Goal: Information Seeking & Learning: Learn about a topic

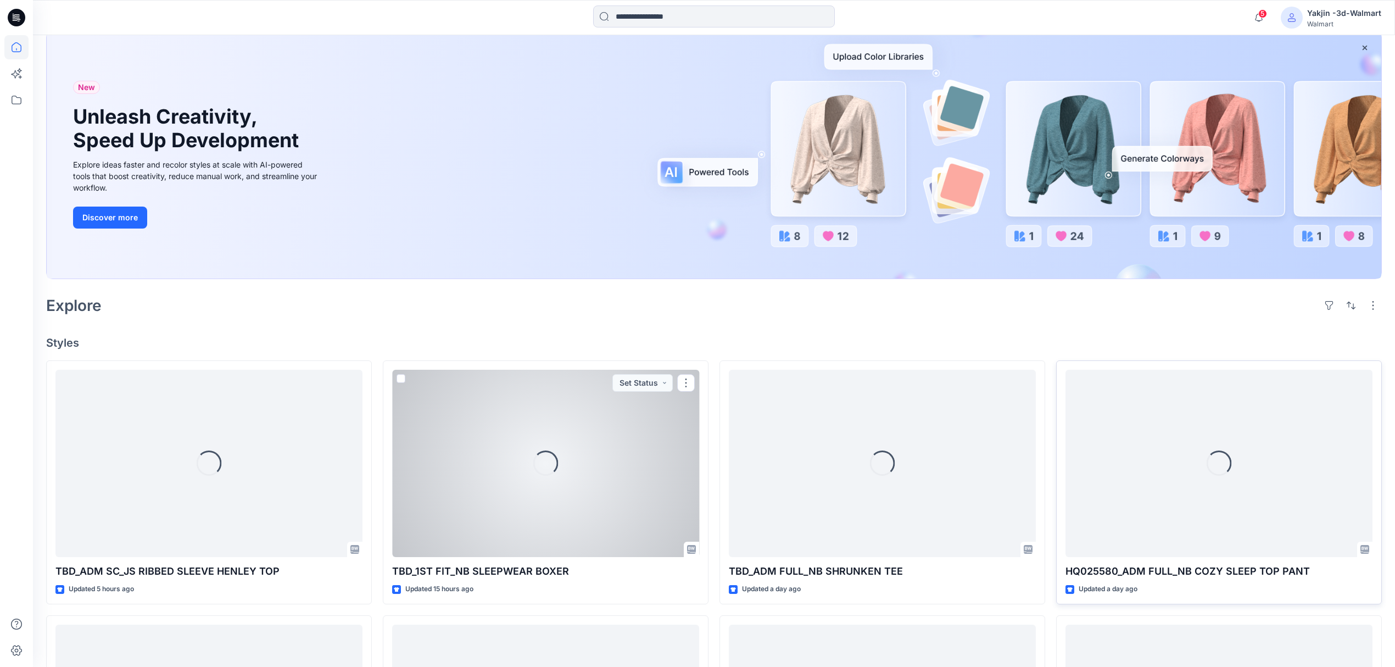
scroll to position [146, 0]
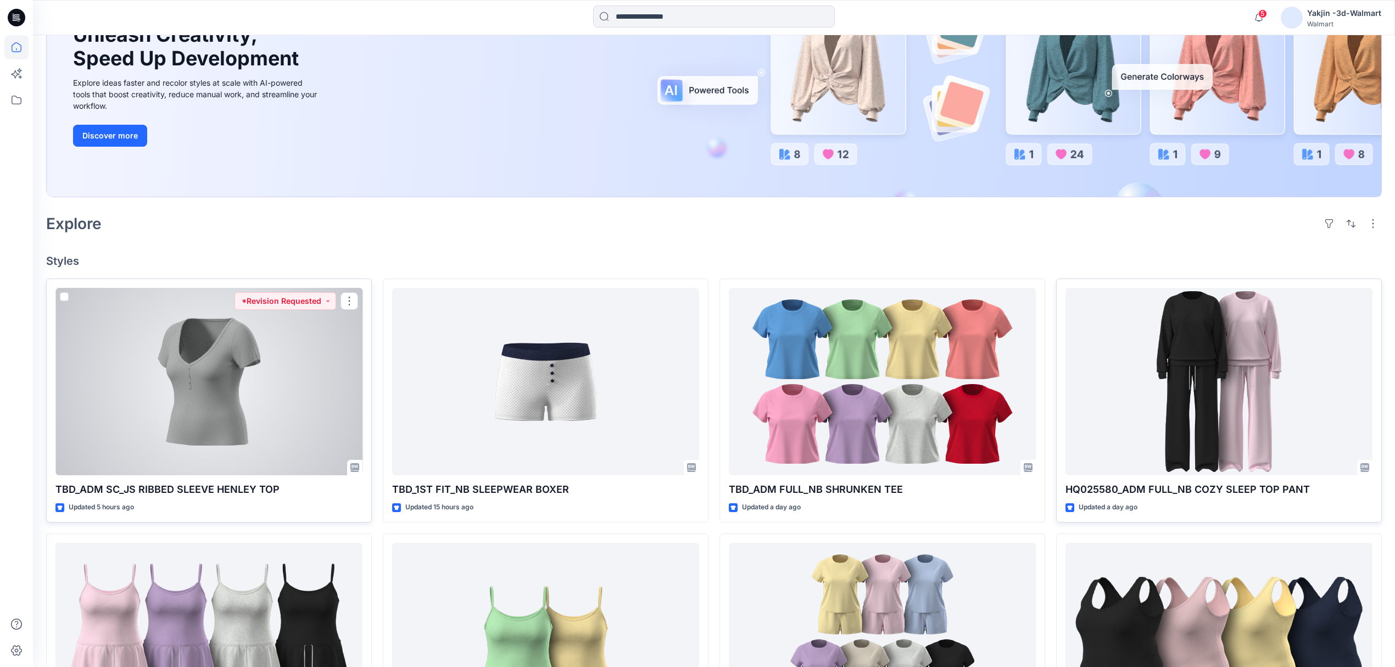
click at [227, 398] on div at bounding box center [208, 382] width 307 height 188
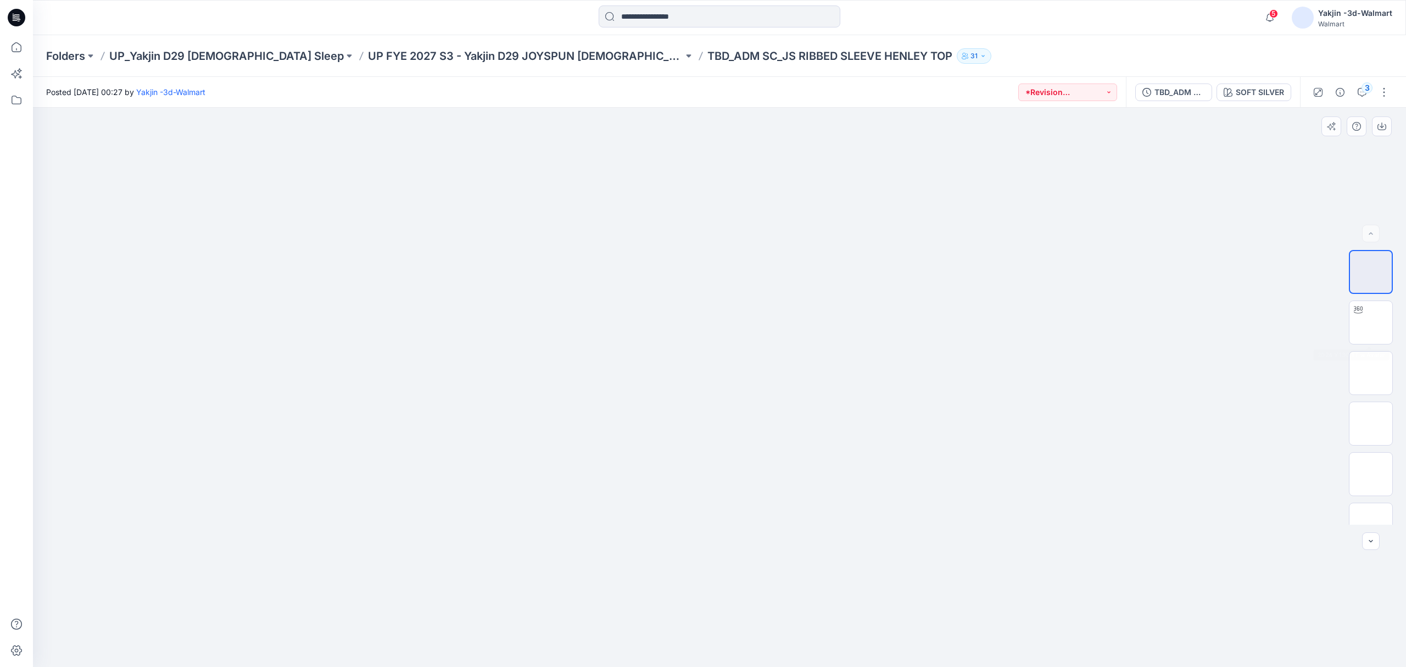
click at [1318, 328] on div at bounding box center [719, 387] width 1373 height 559
click at [1365, 93] on icon "button" at bounding box center [1361, 92] width 9 height 9
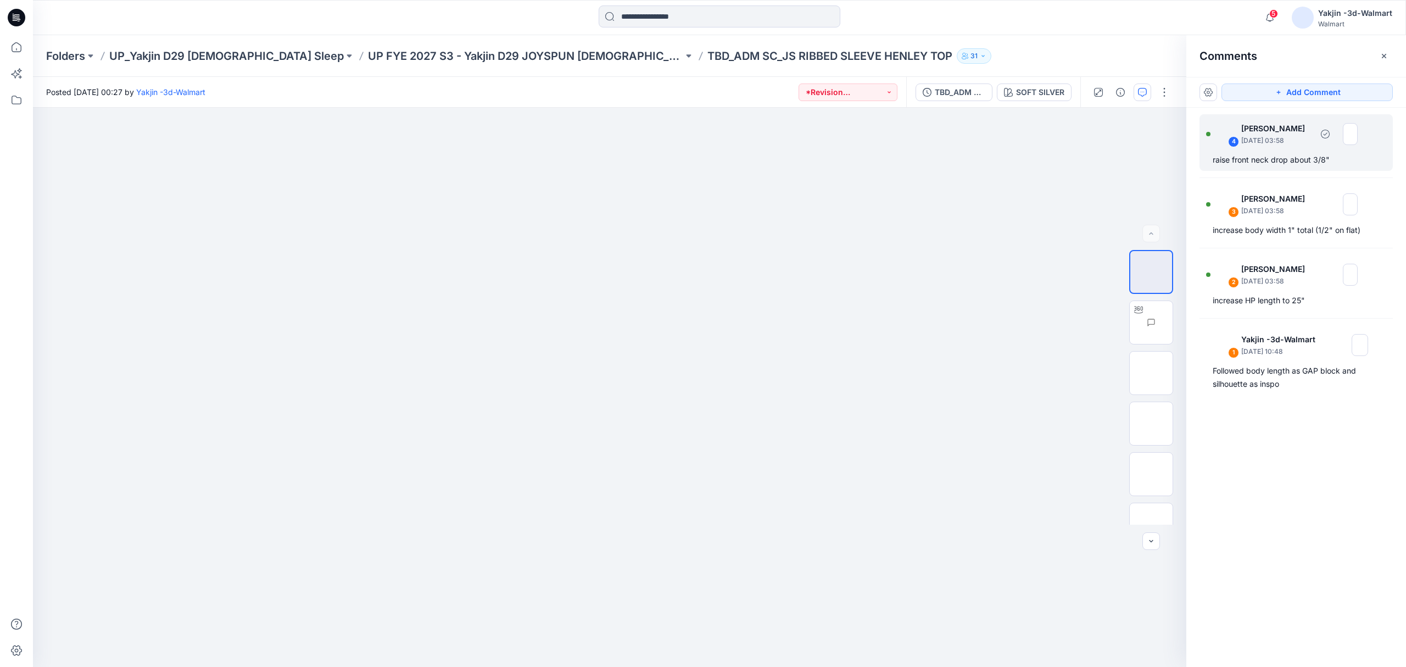
click at [1257, 167] on div "4 Jennifer Yerkes September 18, 2025 03:58 raise front neck drop about 3/8"" at bounding box center [1295, 142] width 193 height 57
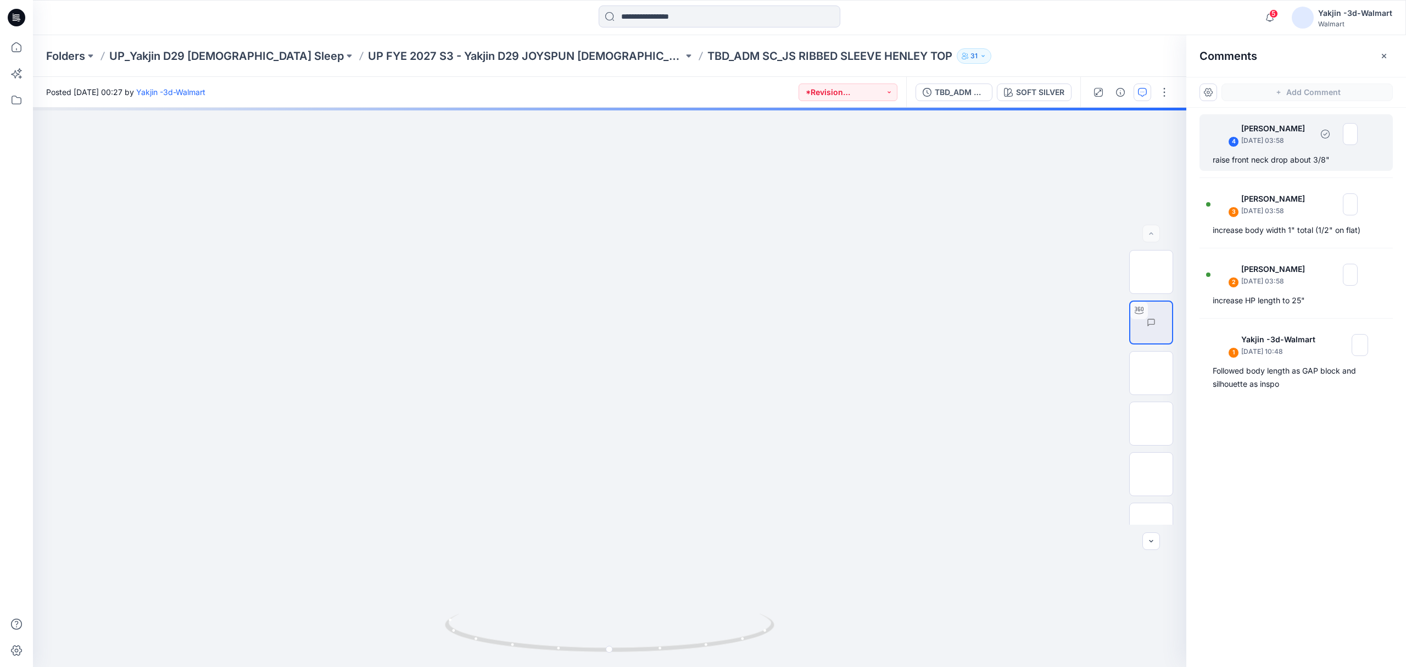
click at [1257, 163] on div "raise front neck drop about 3/8"" at bounding box center [1295, 159] width 167 height 13
click at [1256, 244] on div "4 Jennifer Yerkes September 18, 2025 03:58 raise front neck drop about 3/8" 3 J…" at bounding box center [1296, 367] width 220 height 518
click at [1258, 231] on div "increase body width 1" total (1/2" on flat)" at bounding box center [1295, 229] width 167 height 13
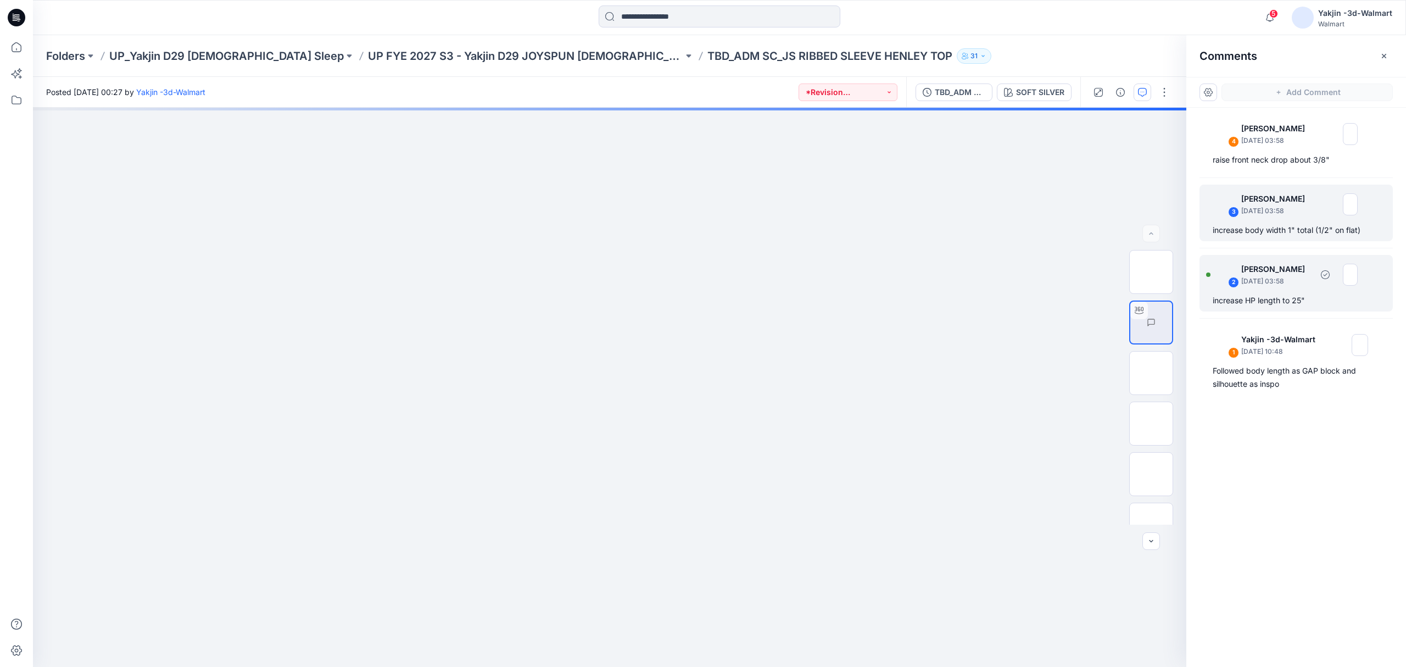
click at [1272, 299] on div "increase HP length to 25"" at bounding box center [1295, 300] width 167 height 13
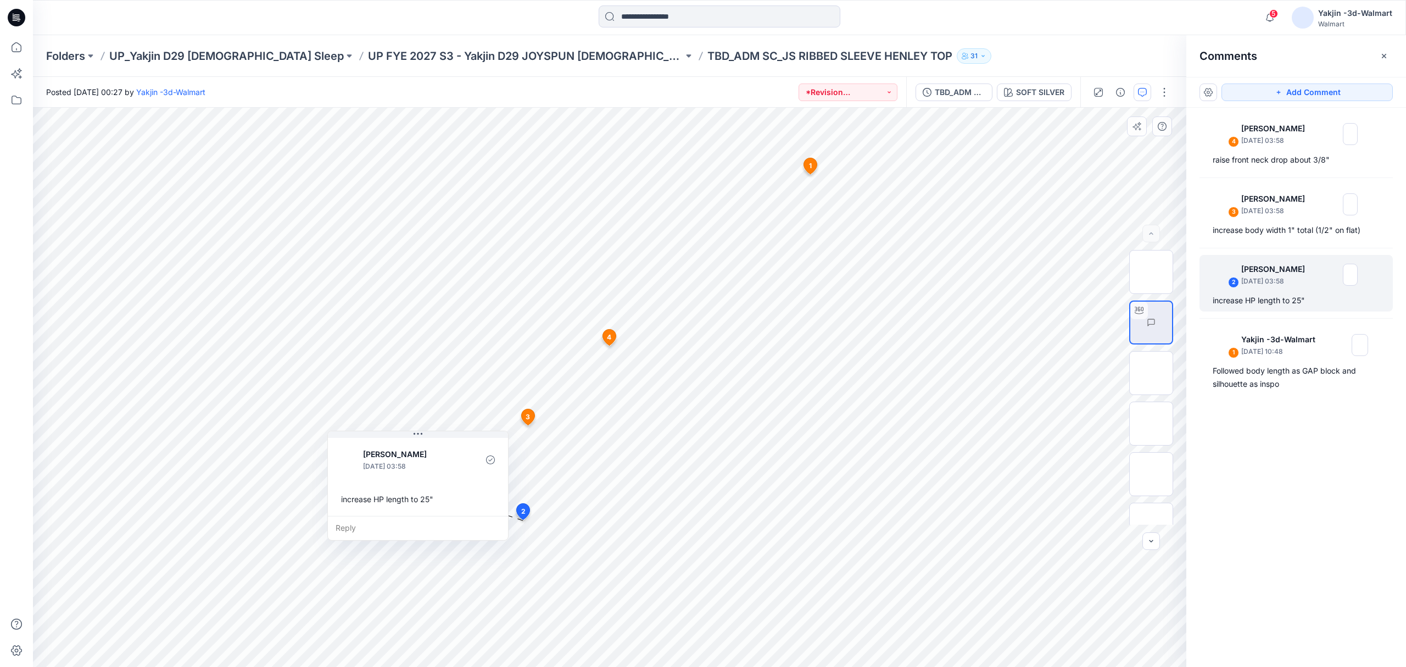
click at [809, 169] on span "1" at bounding box center [810, 166] width 3 height 10
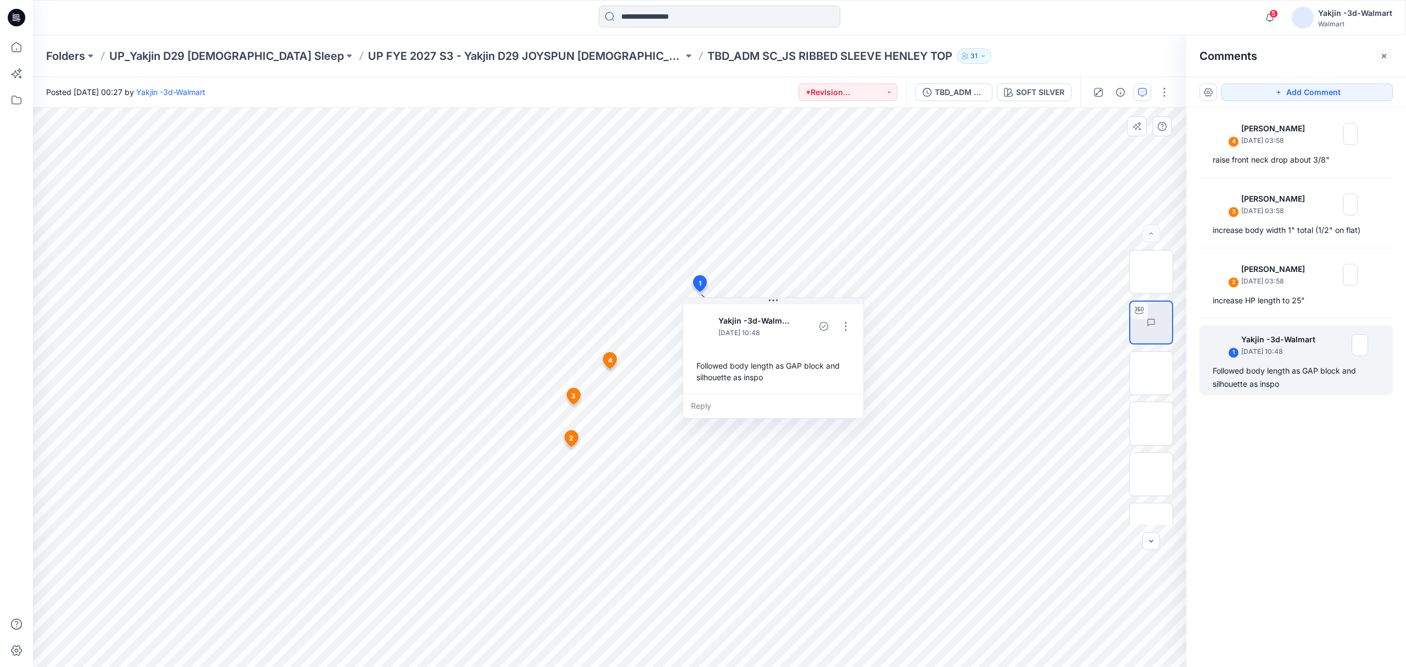
click at [605, 361] on icon at bounding box center [609, 360] width 13 height 16
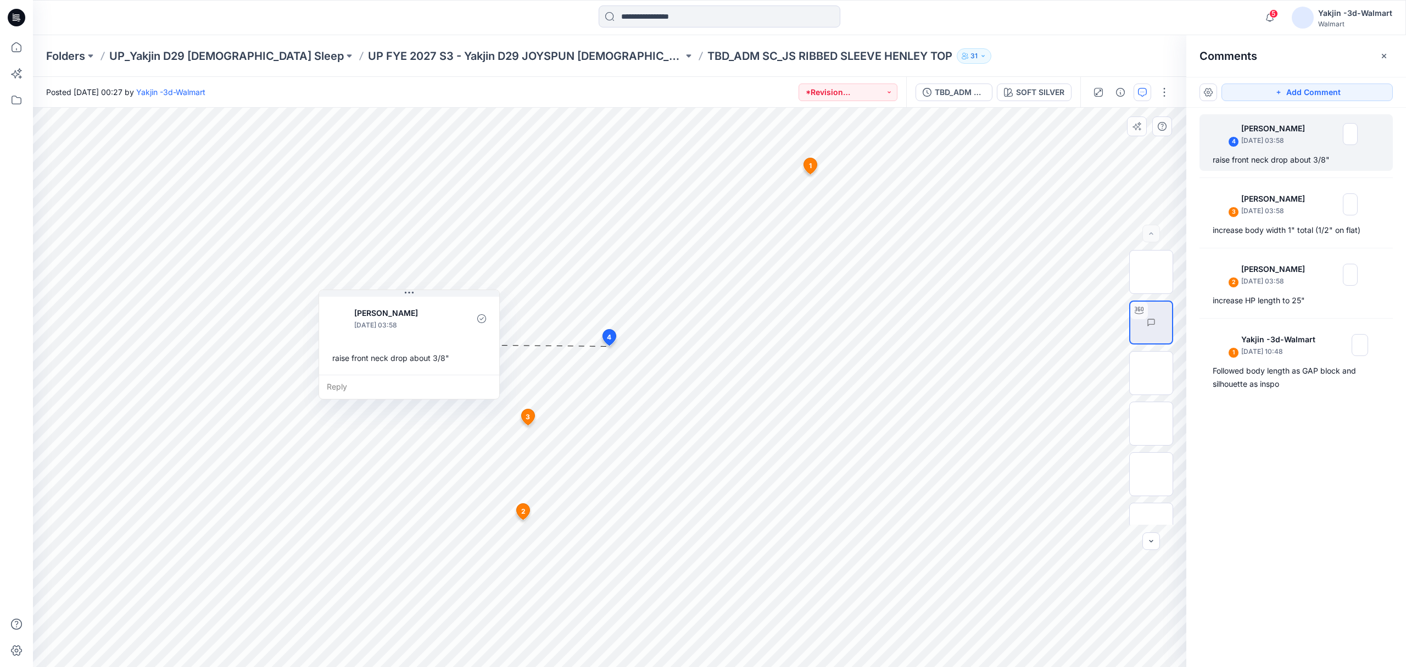
click at [523, 415] on icon at bounding box center [527, 417] width 13 height 16
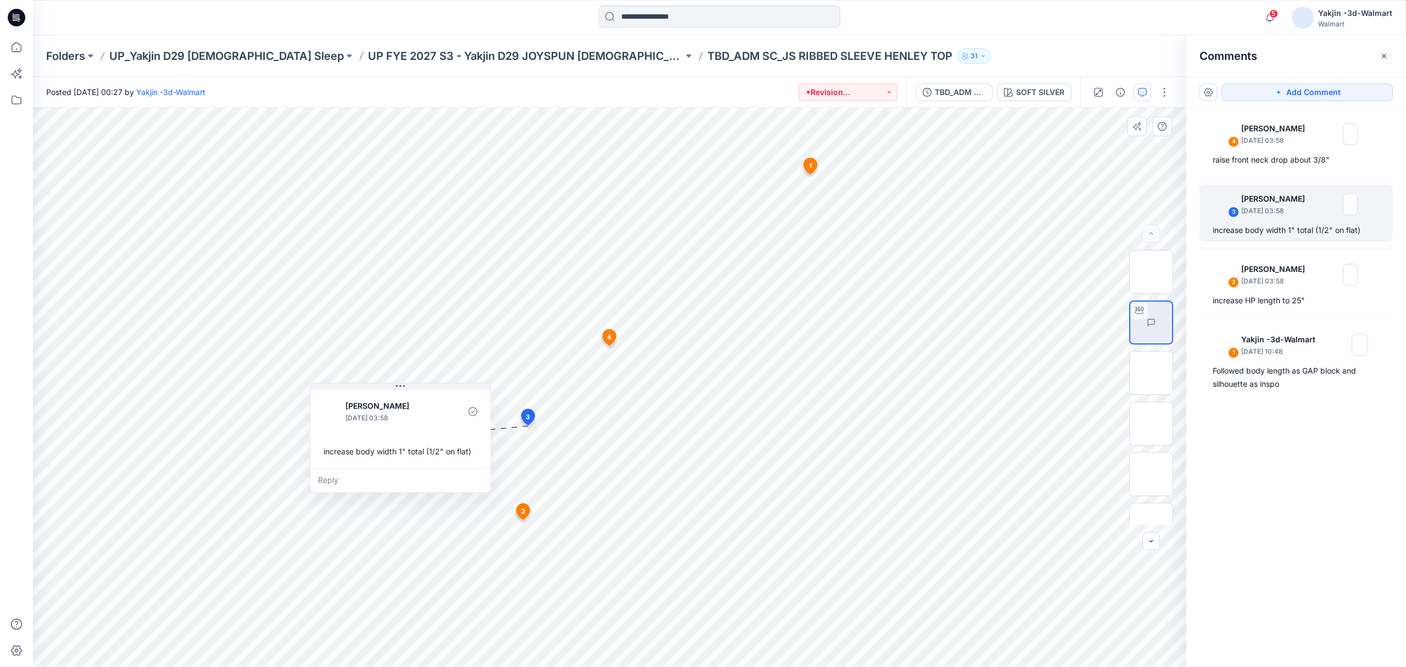
click at [518, 512] on icon at bounding box center [523, 511] width 13 height 16
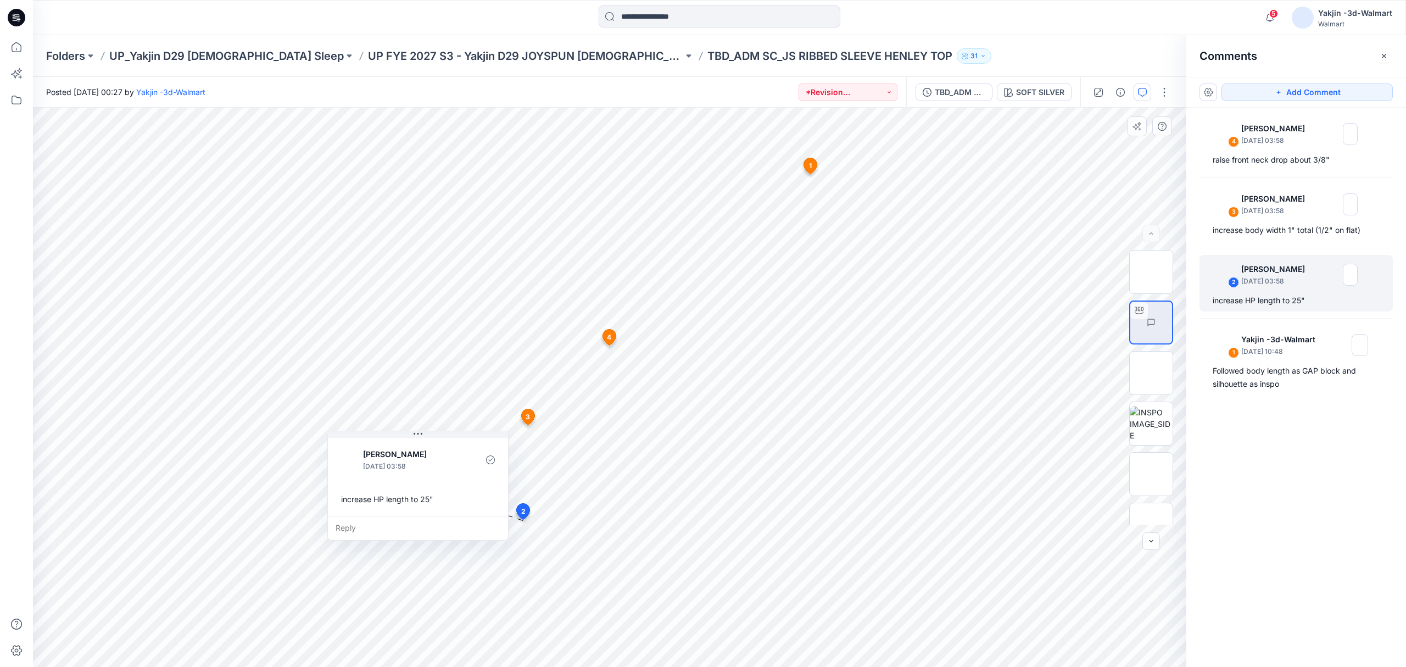
click at [531, 415] on icon at bounding box center [527, 417] width 13 height 16
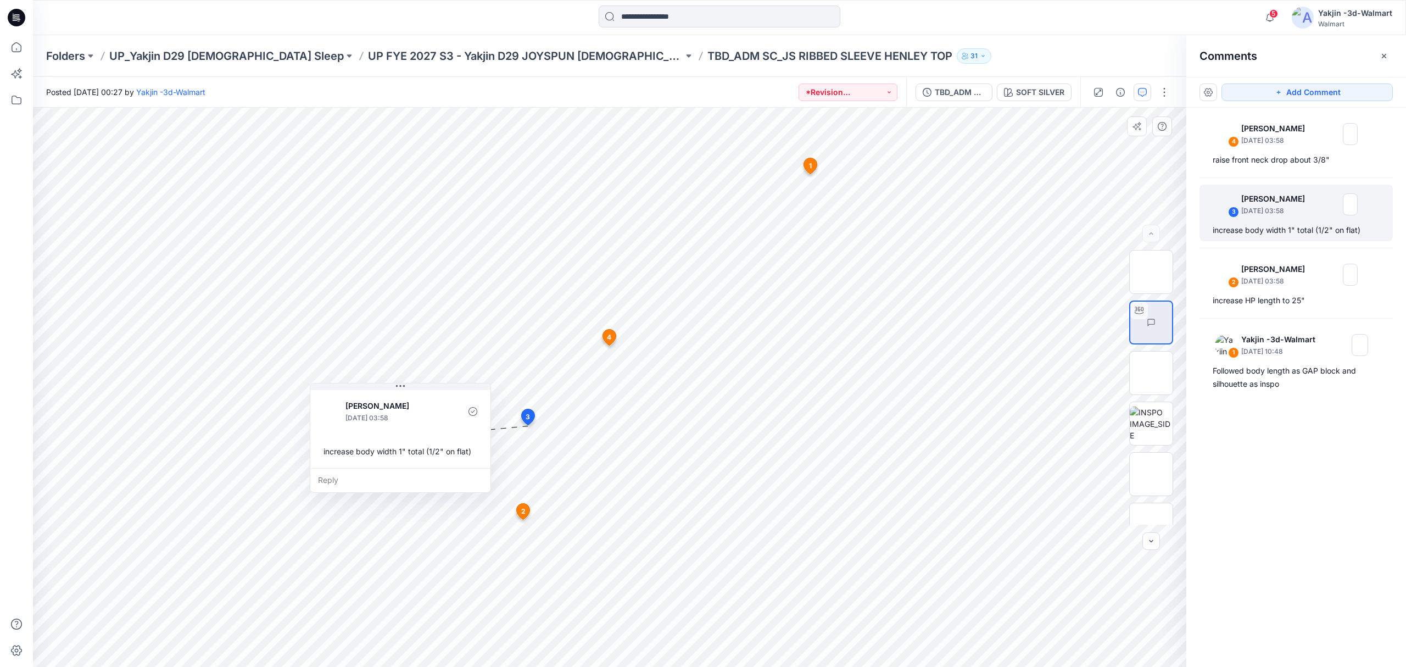
click at [611, 334] on icon at bounding box center [608, 337] width 13 height 16
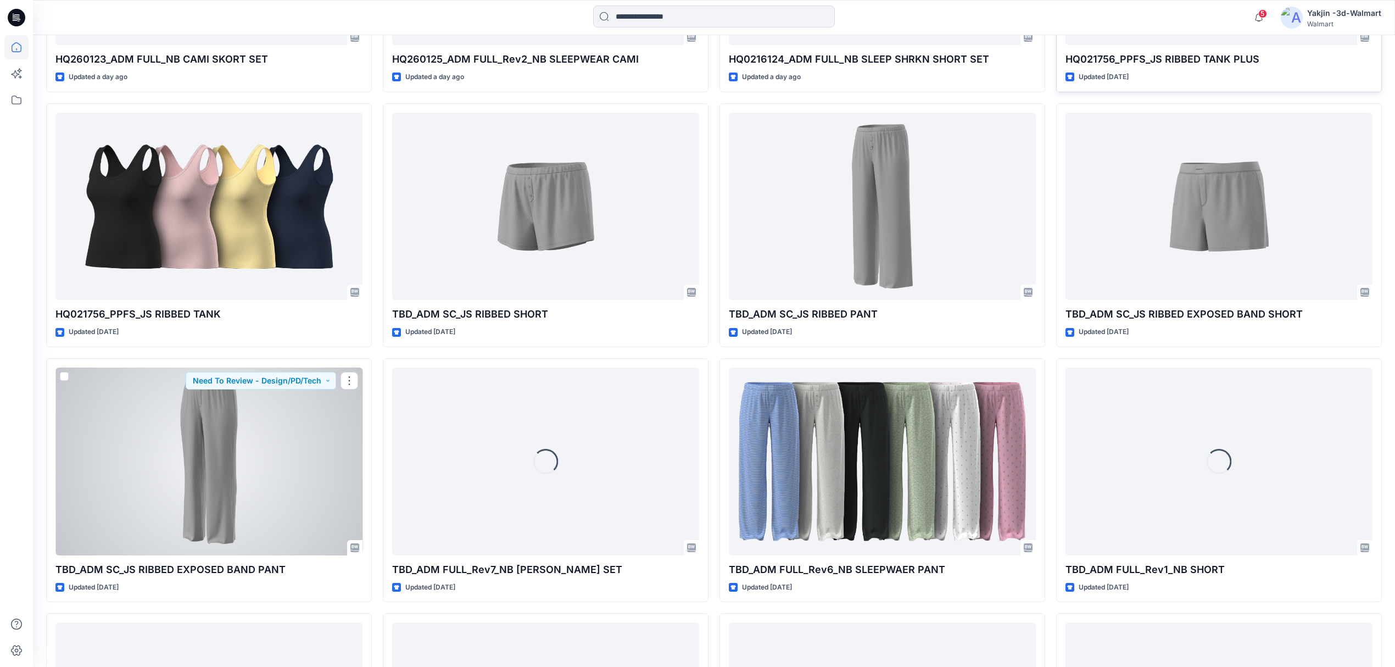
scroll to position [858, 0]
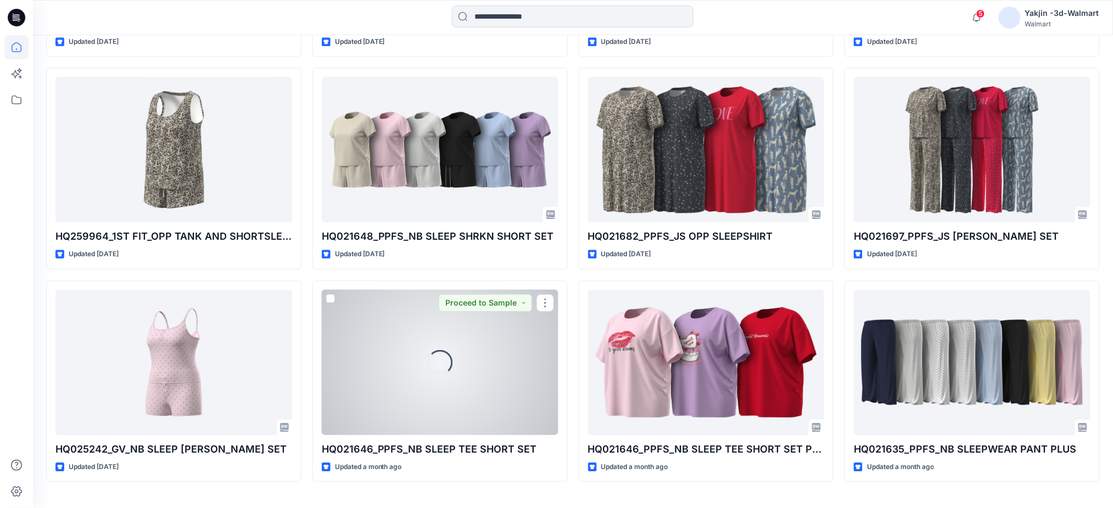
scroll to position [2480, 0]
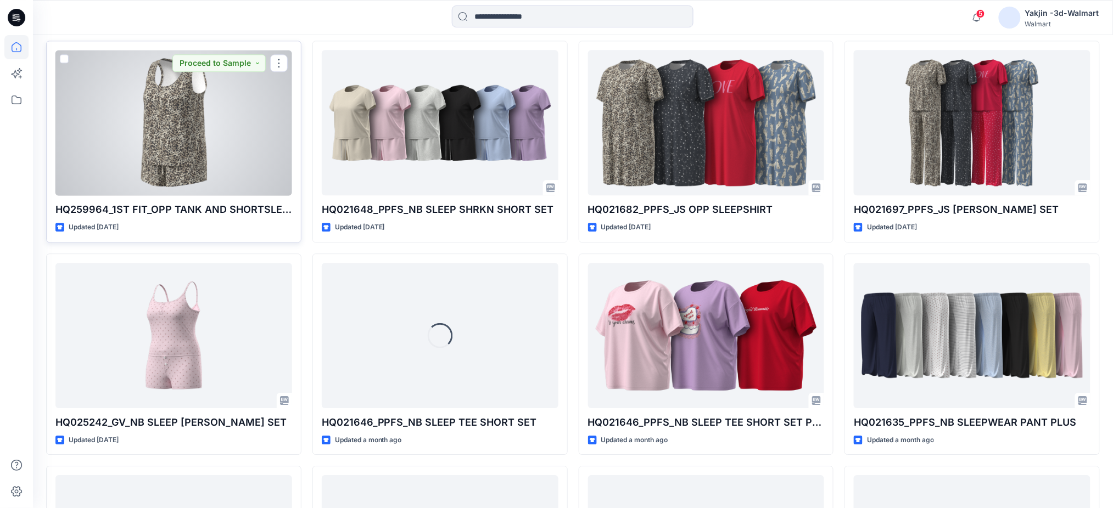
click at [231, 165] on div at bounding box center [173, 123] width 237 height 146
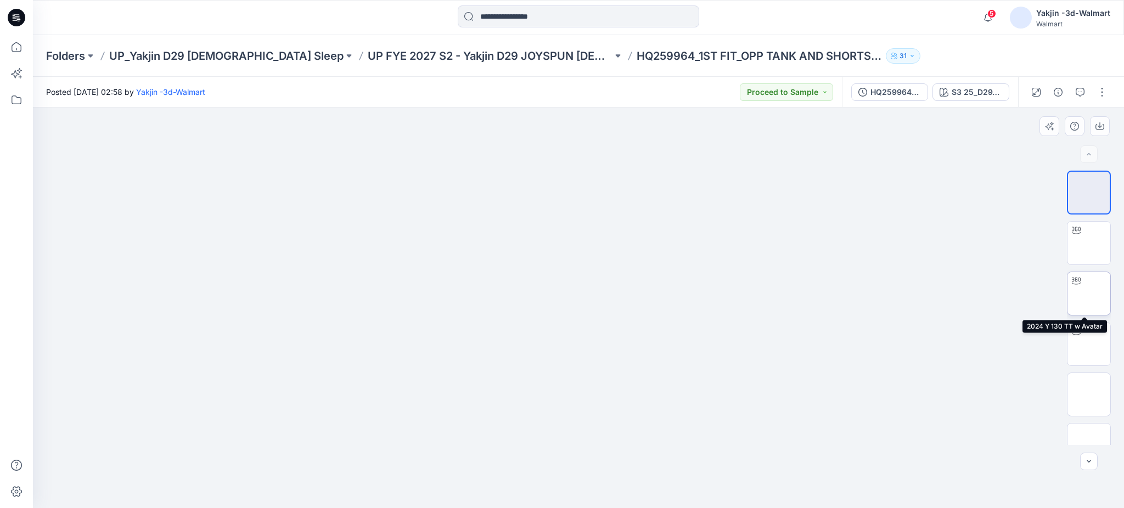
click at [1089, 294] on img at bounding box center [1089, 294] width 0 height 0
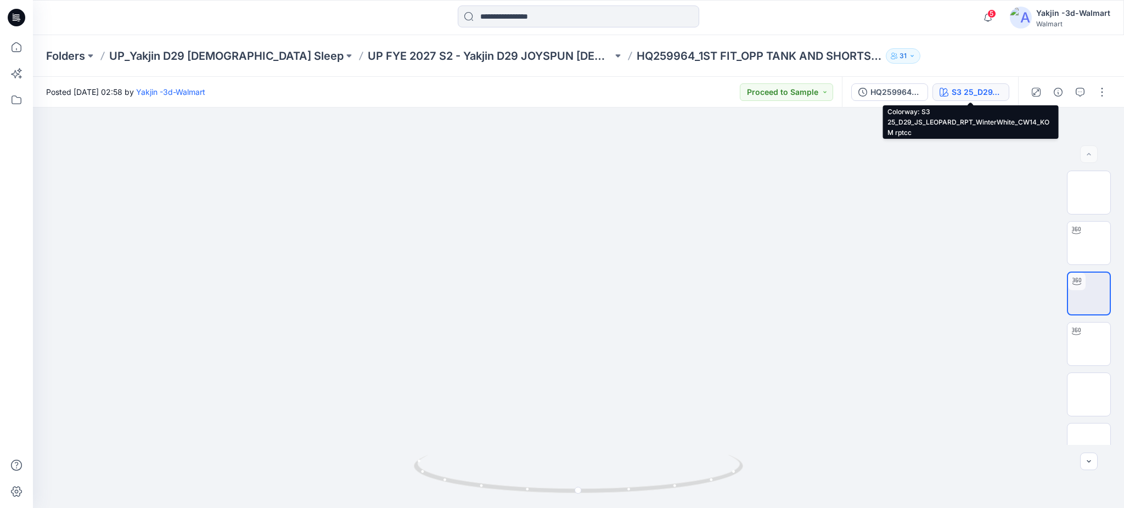
click at [947, 88] on icon "button" at bounding box center [944, 92] width 9 height 9
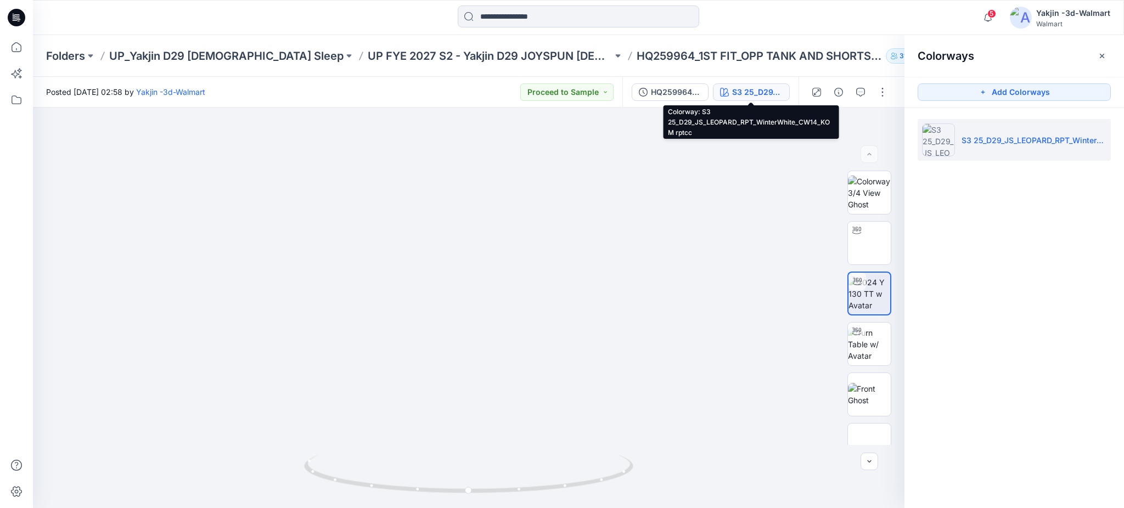
click at [717, 93] on button "S3 25_D29_JS_LEOPARD_RPT_WinterWhite_CW14_KOM rptcc" at bounding box center [751, 92] width 77 height 18
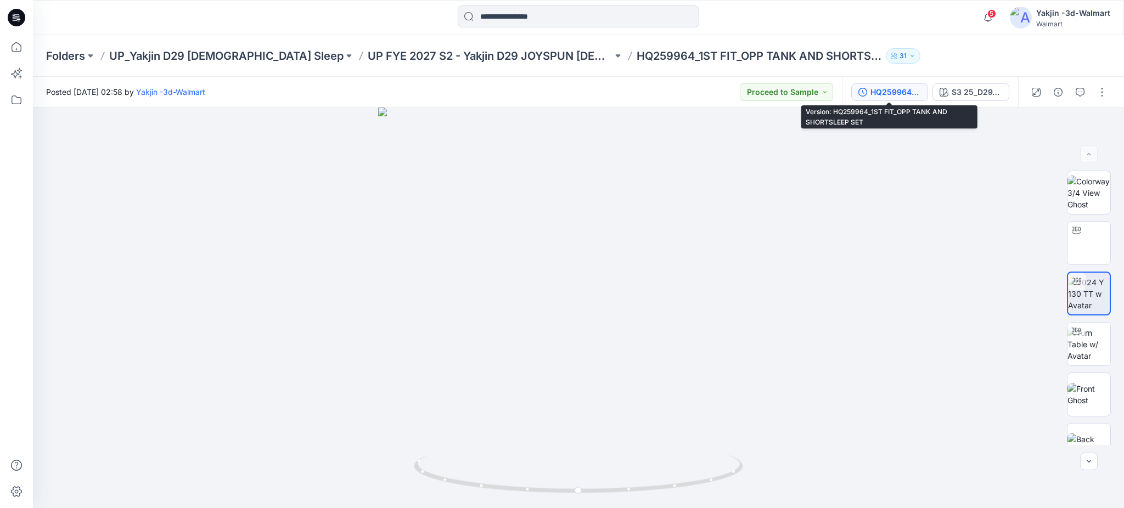
click at [879, 88] on div "HQ259964_1ST FIT_OPP TANK AND SHORTSLEEP SET" at bounding box center [896, 92] width 51 height 12
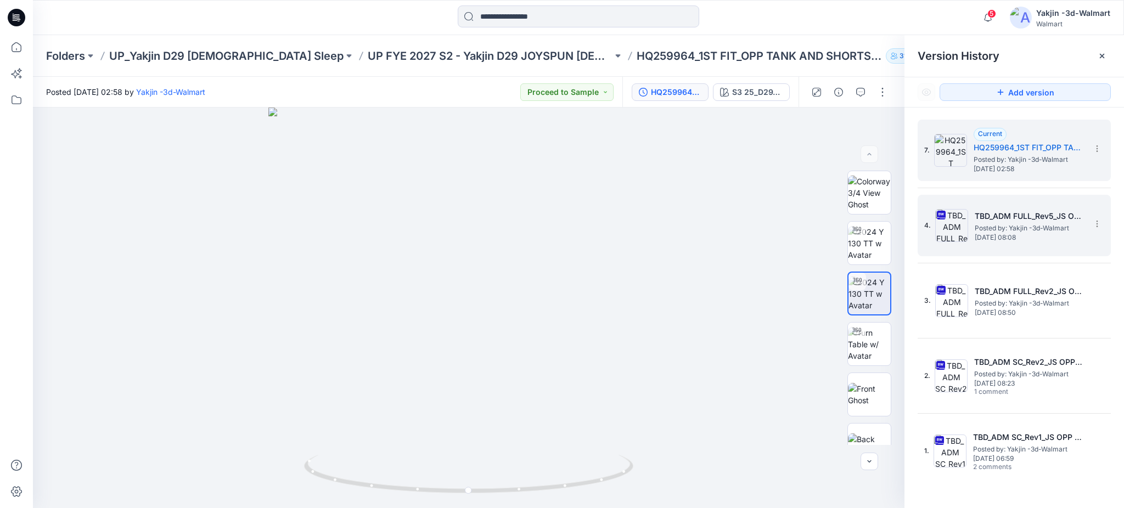
click at [955, 232] on img at bounding box center [952, 225] width 33 height 33
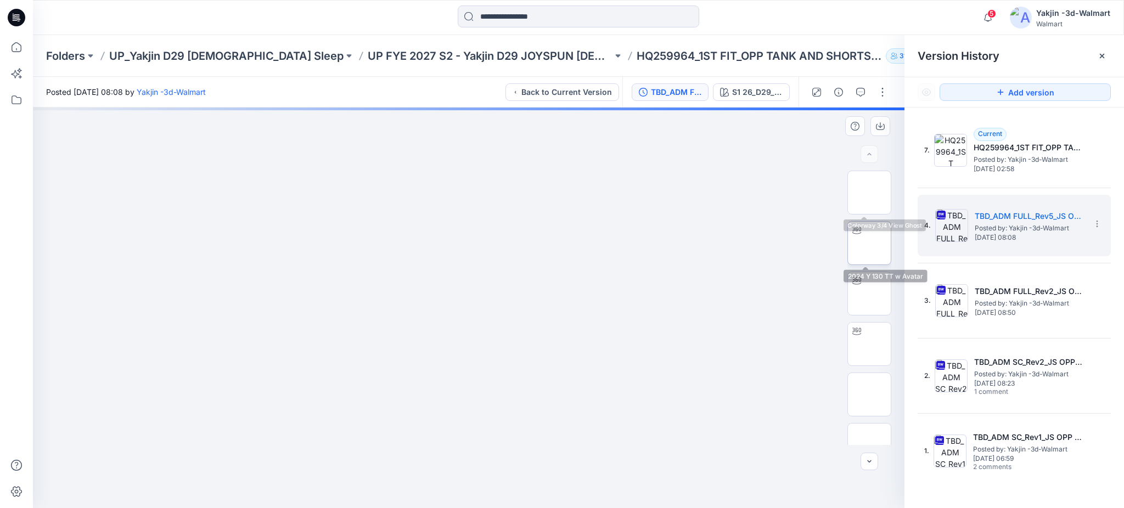
click at [870, 243] on img at bounding box center [870, 243] width 0 height 0
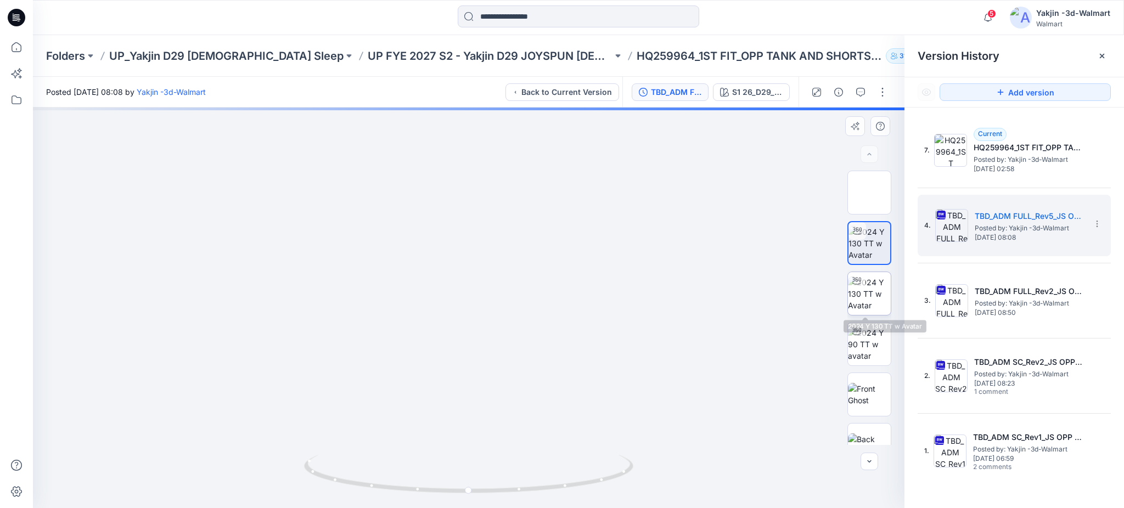
click at [861, 301] on img at bounding box center [869, 294] width 43 height 35
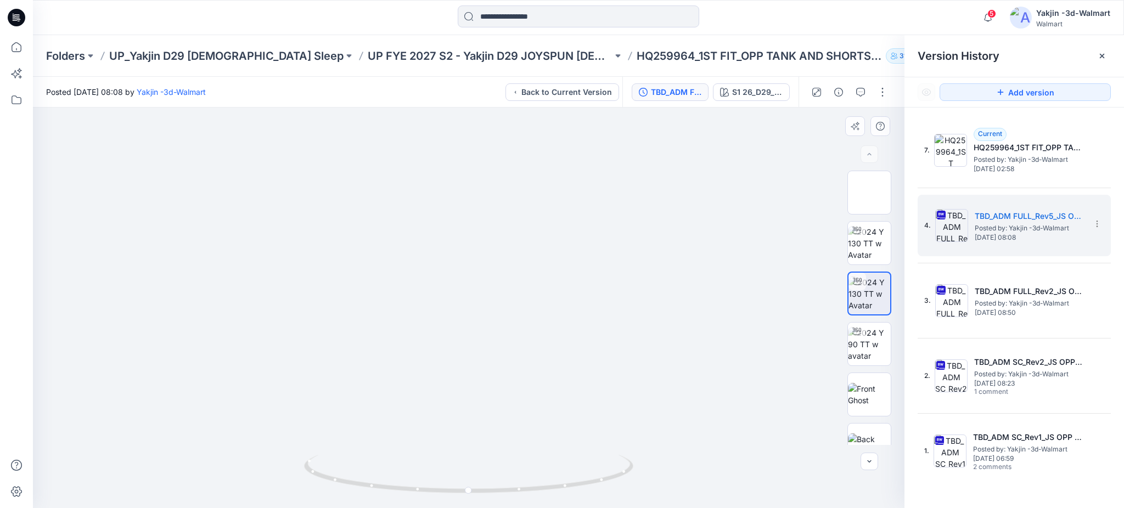
drag, startPoint x: 709, startPoint y: 425, endPoint x: 724, endPoint y: 416, distance: 17.2
click at [710, 424] on div at bounding box center [469, 308] width 872 height 401
click at [876, 349] on img at bounding box center [869, 344] width 43 height 35
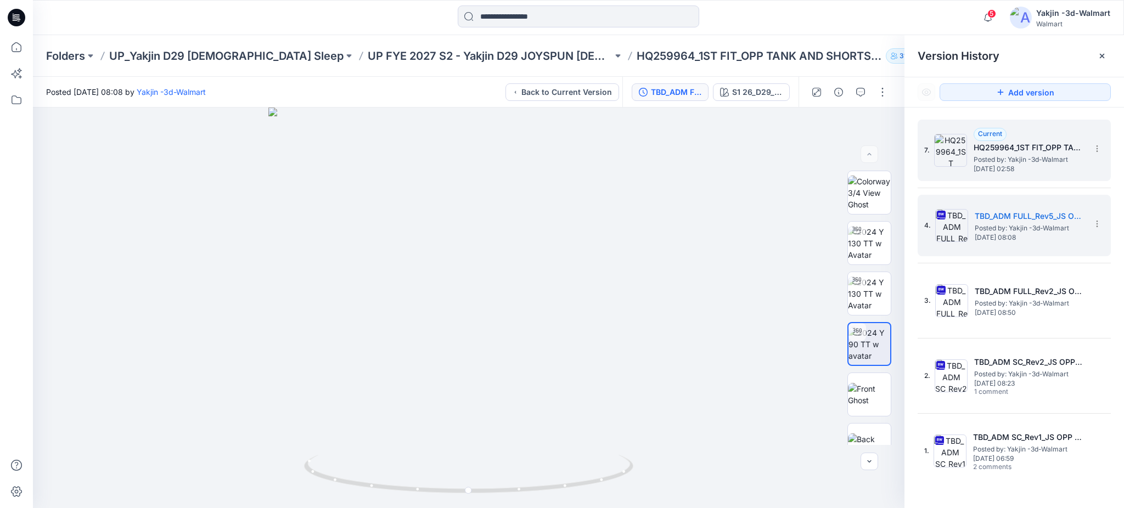
click at [952, 154] on img at bounding box center [951, 150] width 33 height 33
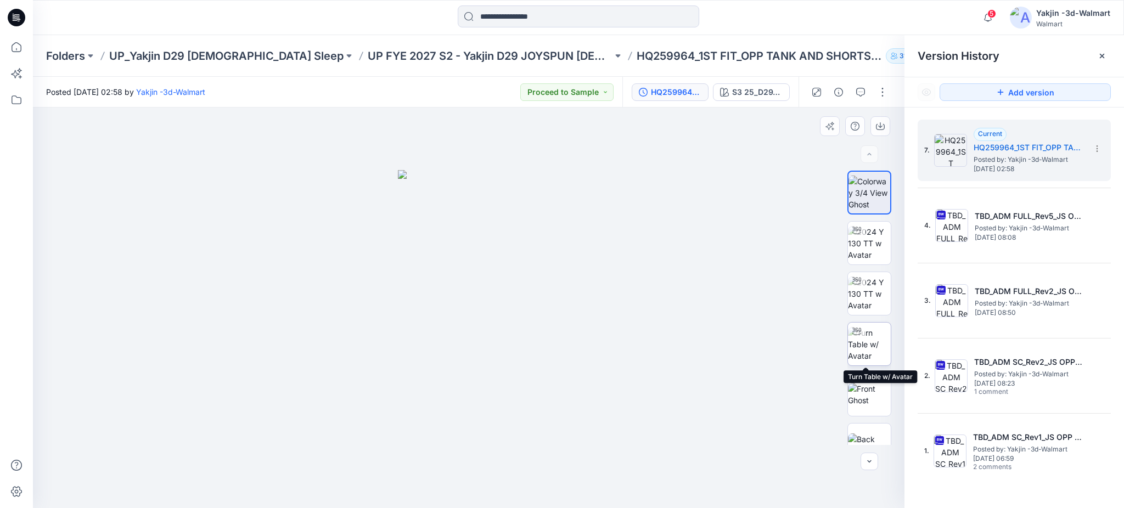
click at [872, 335] on img at bounding box center [869, 344] width 43 height 35
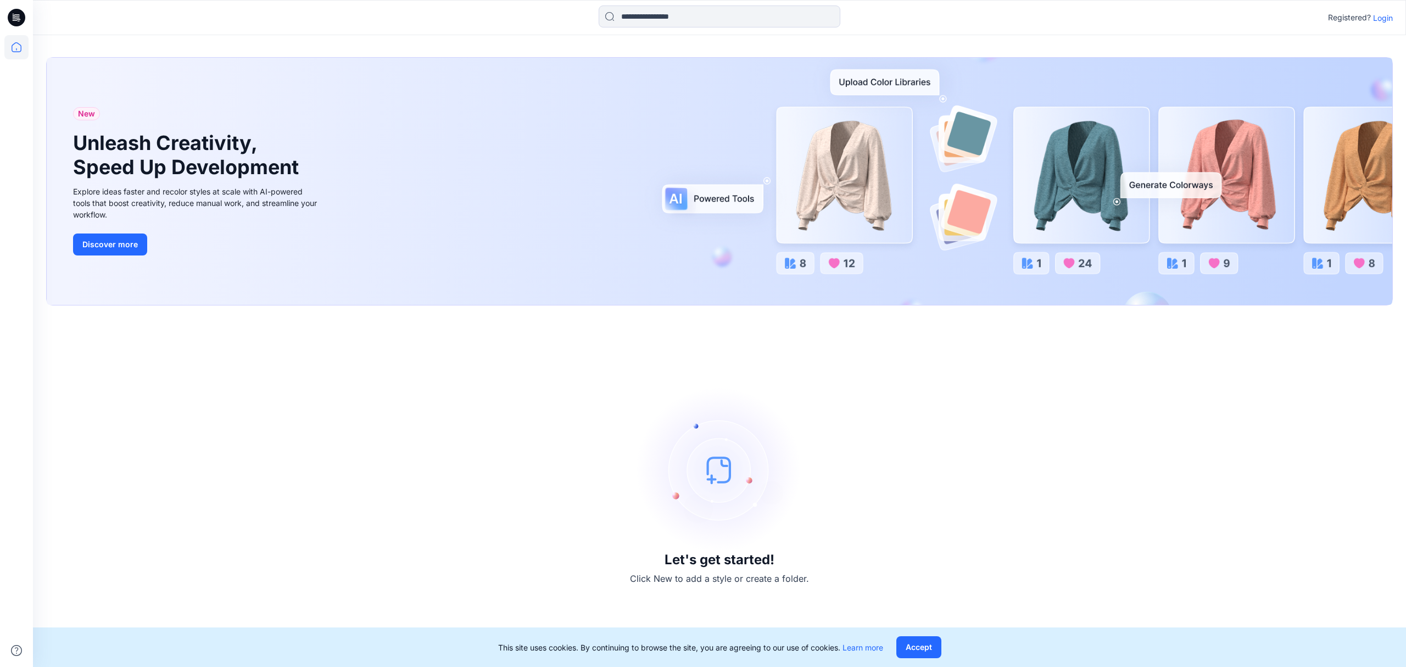
click at [1124, 18] on p "Login" at bounding box center [1383, 18] width 20 height 12
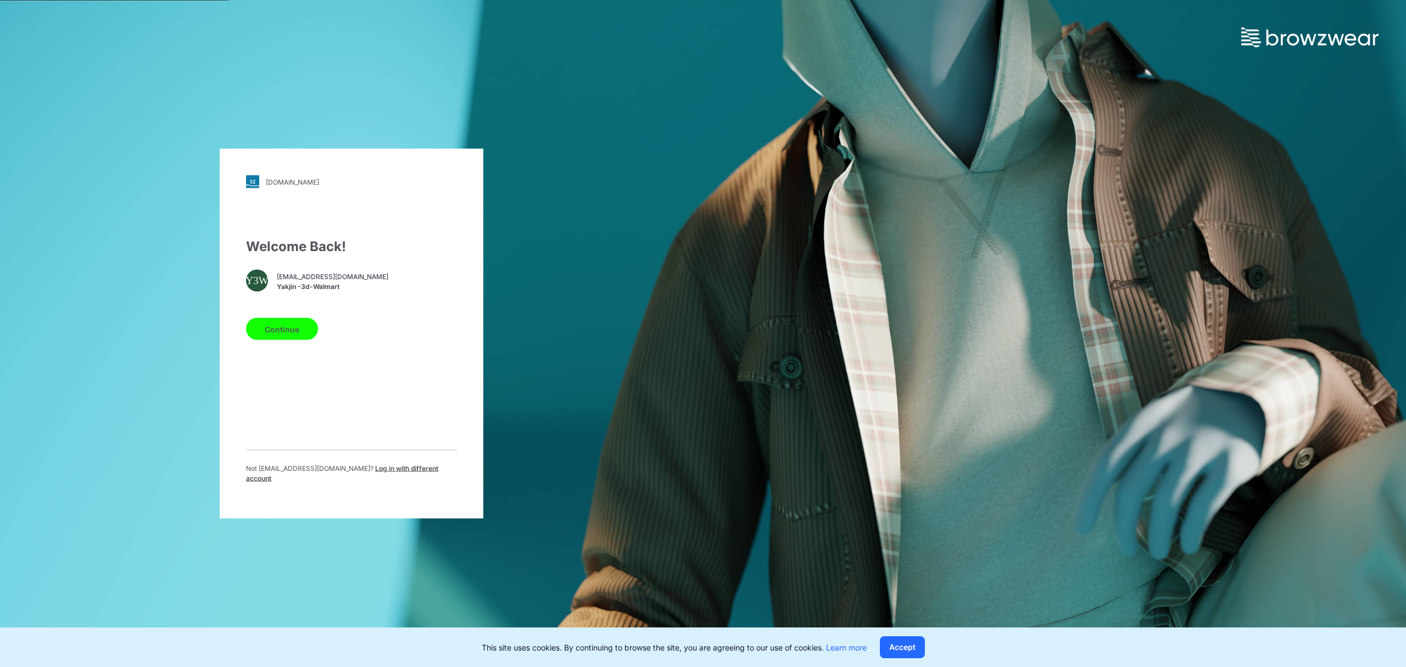
click at [293, 334] on button "Continue" at bounding box center [282, 329] width 72 height 22
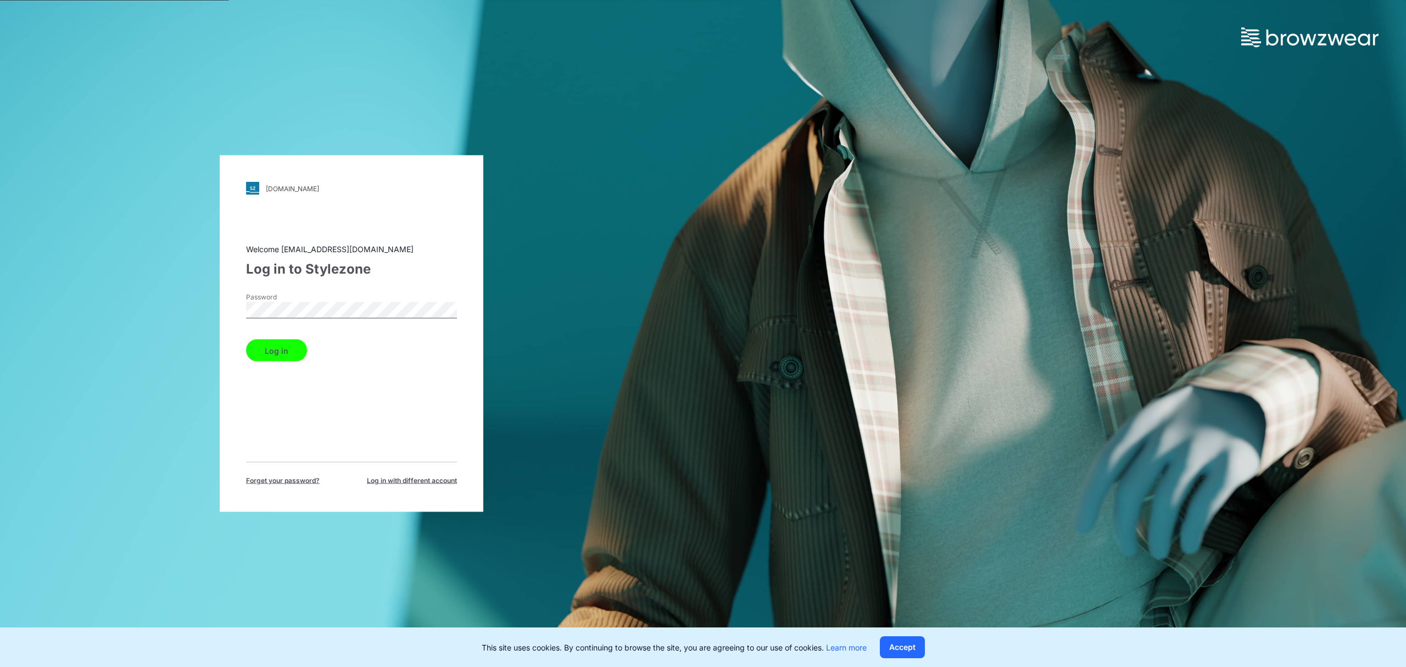
click at [297, 356] on button "Log in" at bounding box center [276, 350] width 61 height 22
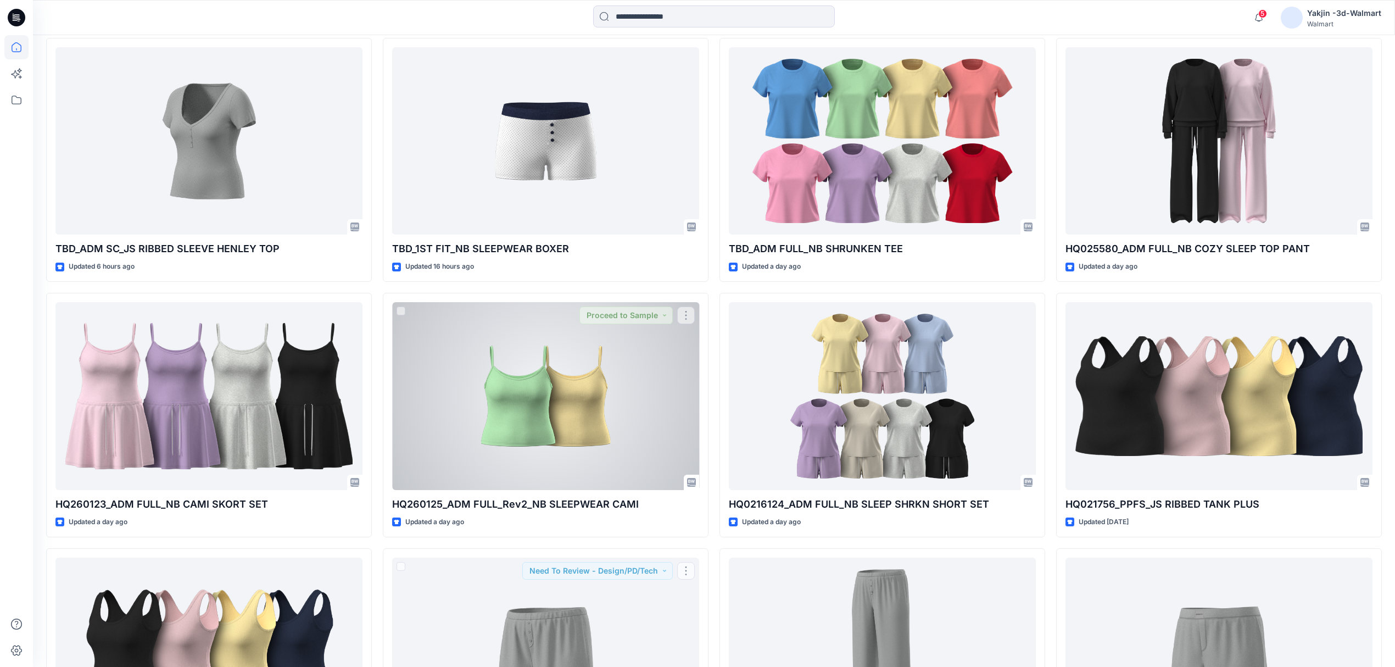
scroll to position [366, 0]
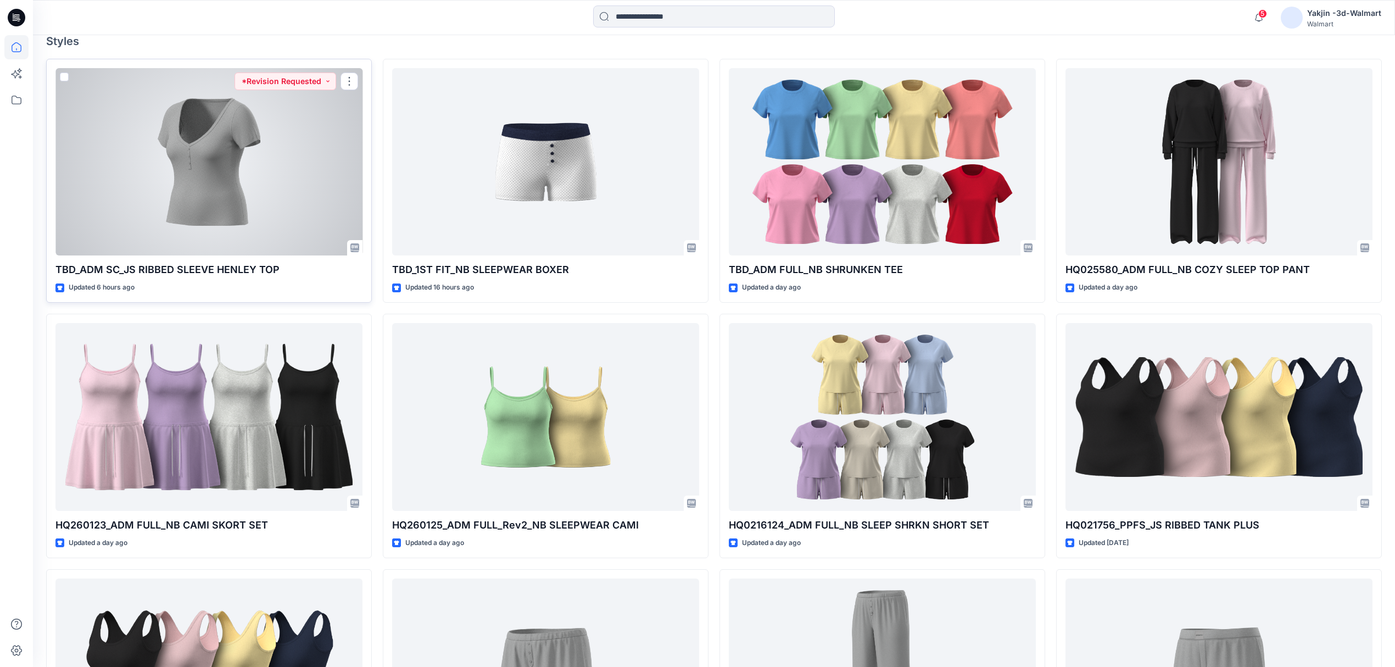
click at [287, 269] on p "TBD_ADM SC_JS RIBBED SLEEVE HENLEY TOP" at bounding box center [208, 269] width 307 height 15
click at [277, 205] on div at bounding box center [208, 162] width 307 height 188
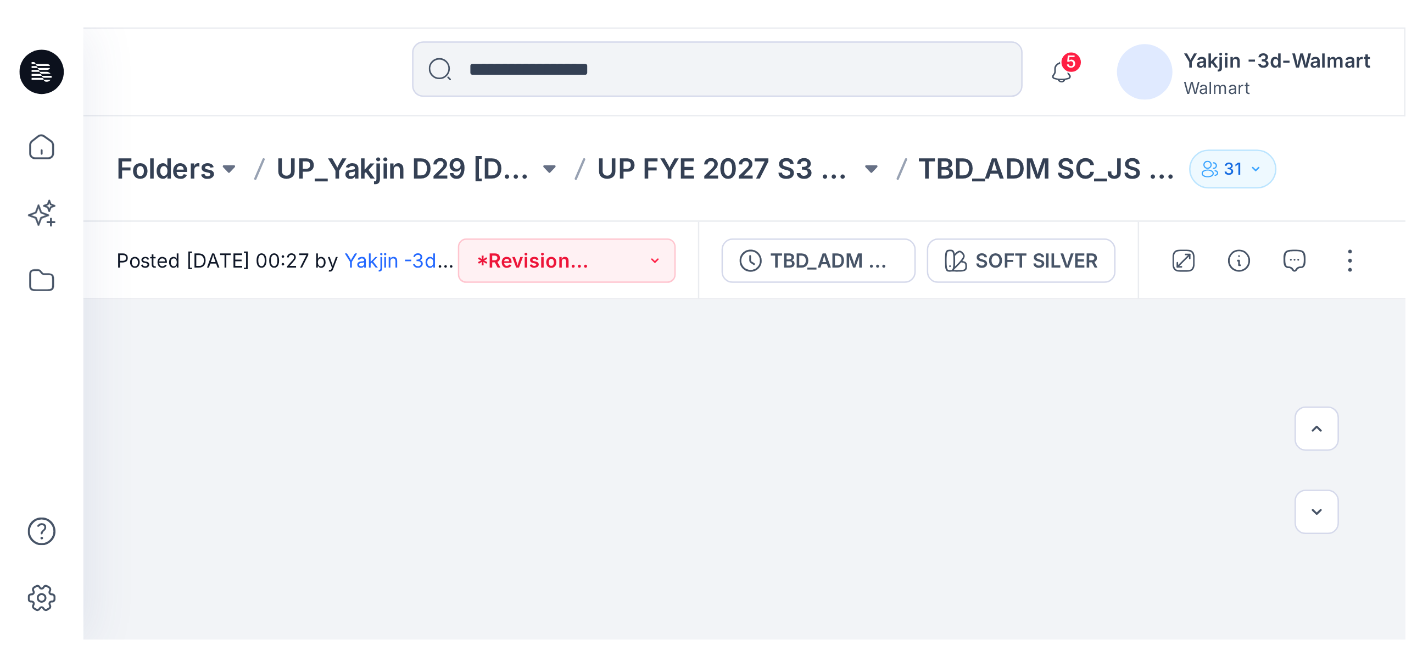
scroll to position [123, 0]
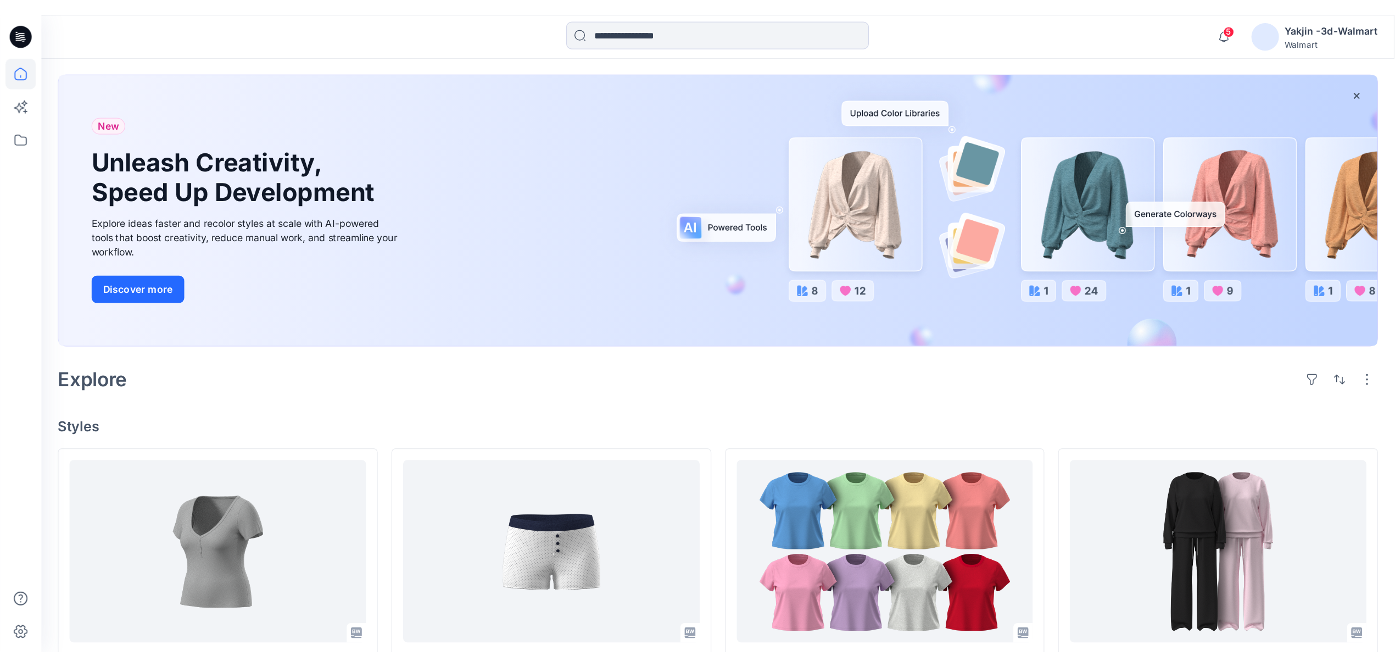
scroll to position [73, 0]
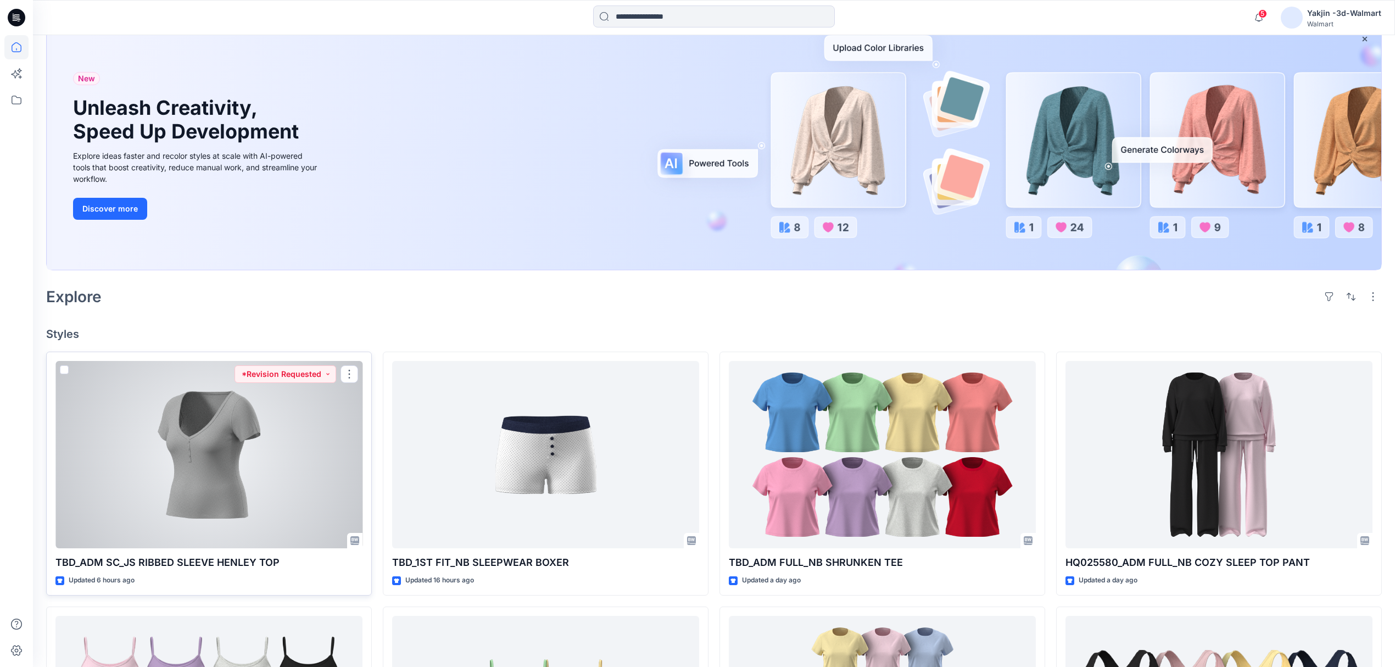
click at [240, 480] on div at bounding box center [208, 455] width 307 height 188
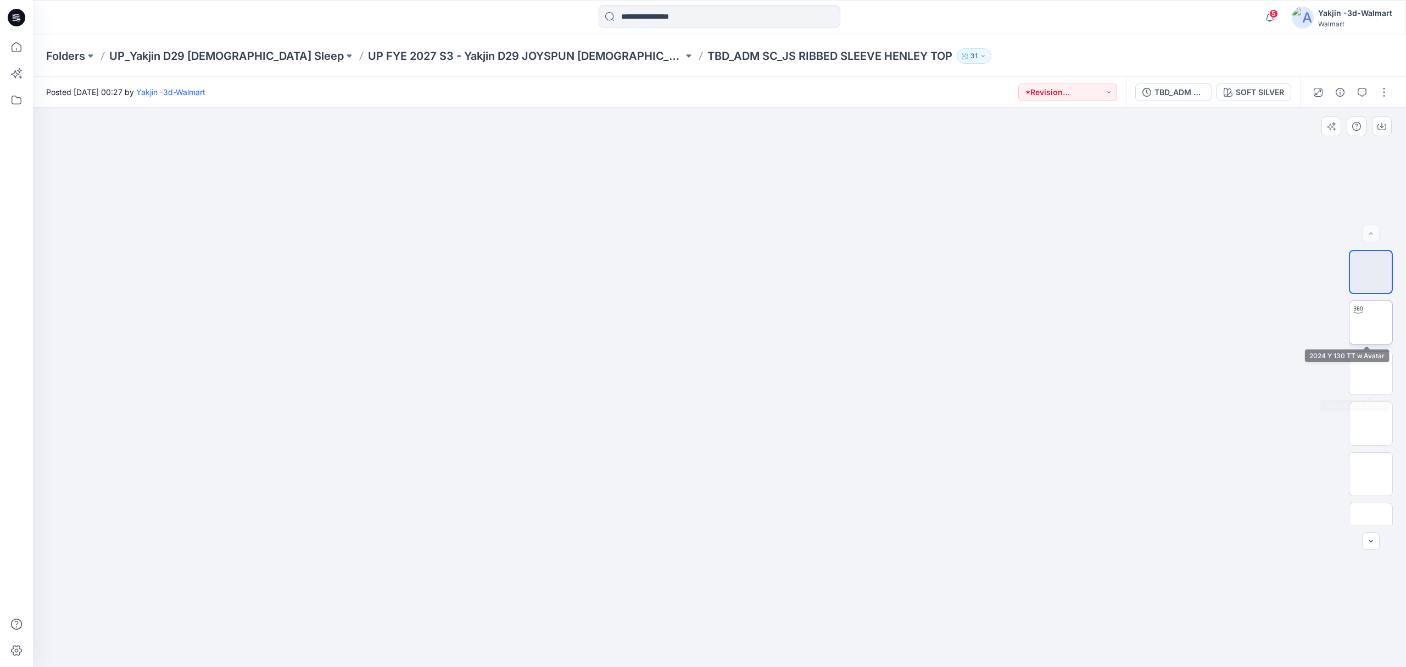
click at [1124, 322] on img at bounding box center [1370, 322] width 0 height 0
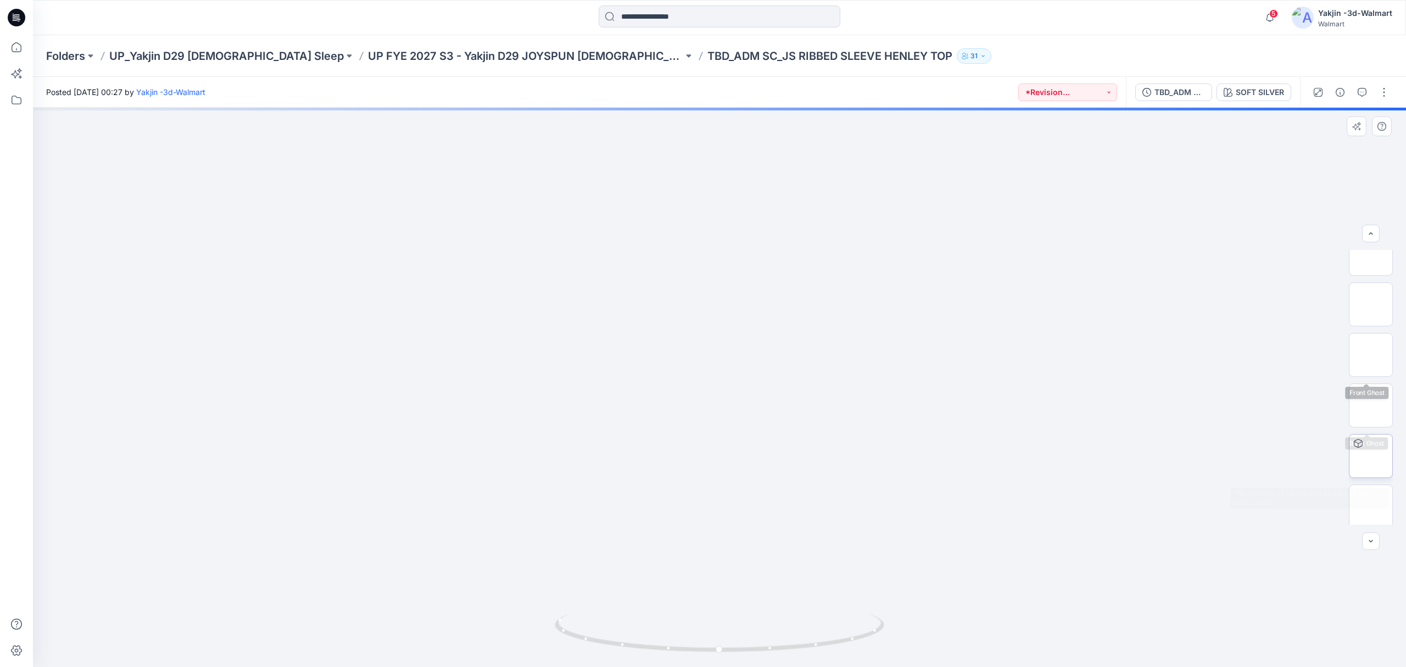
scroll to position [123, 0]
click at [1124, 401] on img at bounding box center [1370, 401] width 0 height 0
click at [1124, 300] on img at bounding box center [1370, 300] width 0 height 0
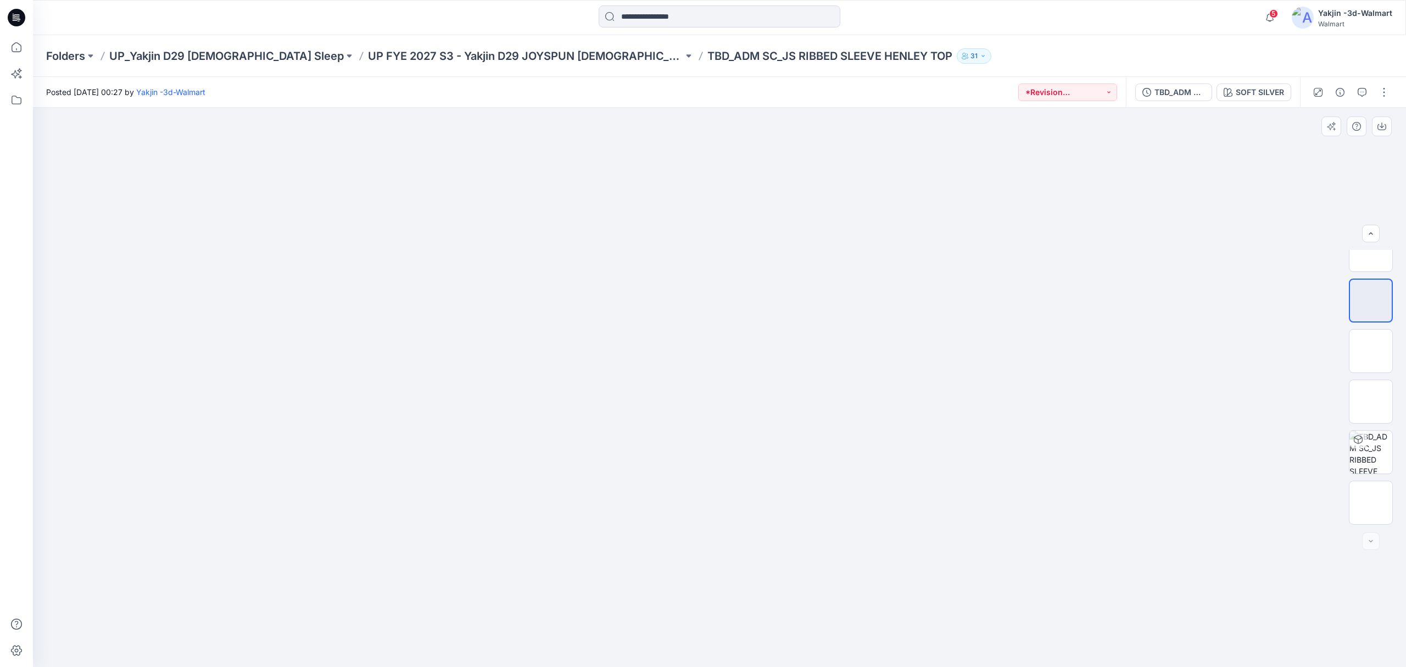
click at [892, 477] on div at bounding box center [719, 387] width 1373 height 559
click at [1124, 322] on img at bounding box center [1370, 322] width 0 height 0
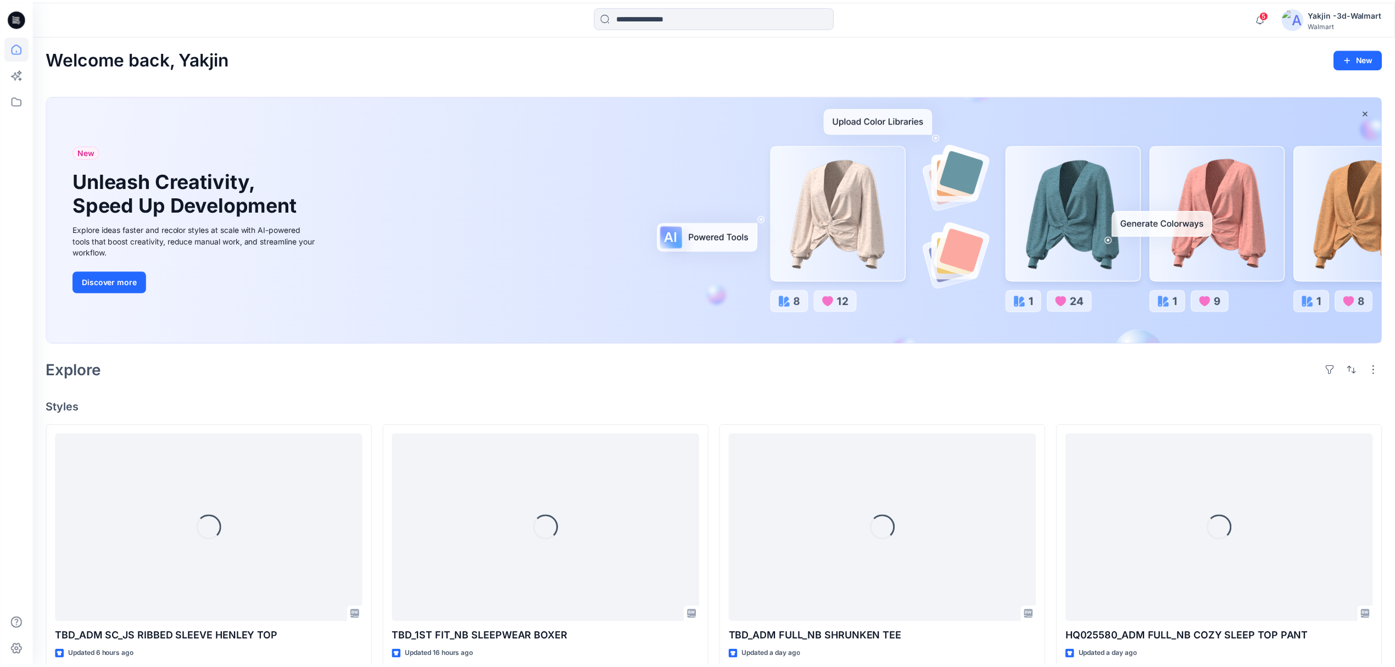
scroll to position [73, 0]
